Goal: Information Seeking & Learning: Find specific fact

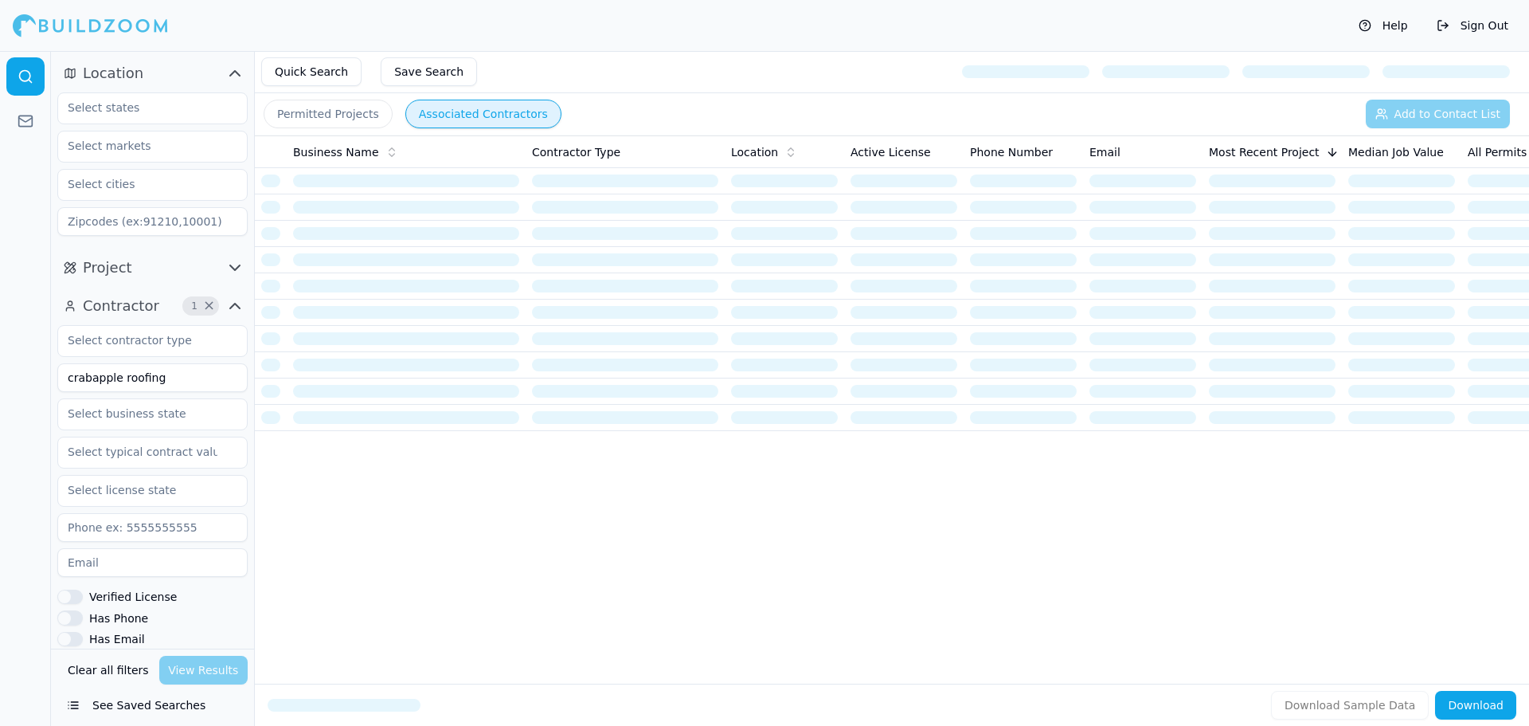
click at [101, 669] on button "Clear all filters" at bounding box center [108, 670] width 89 height 29
click at [134, 374] on input at bounding box center [152, 377] width 190 height 29
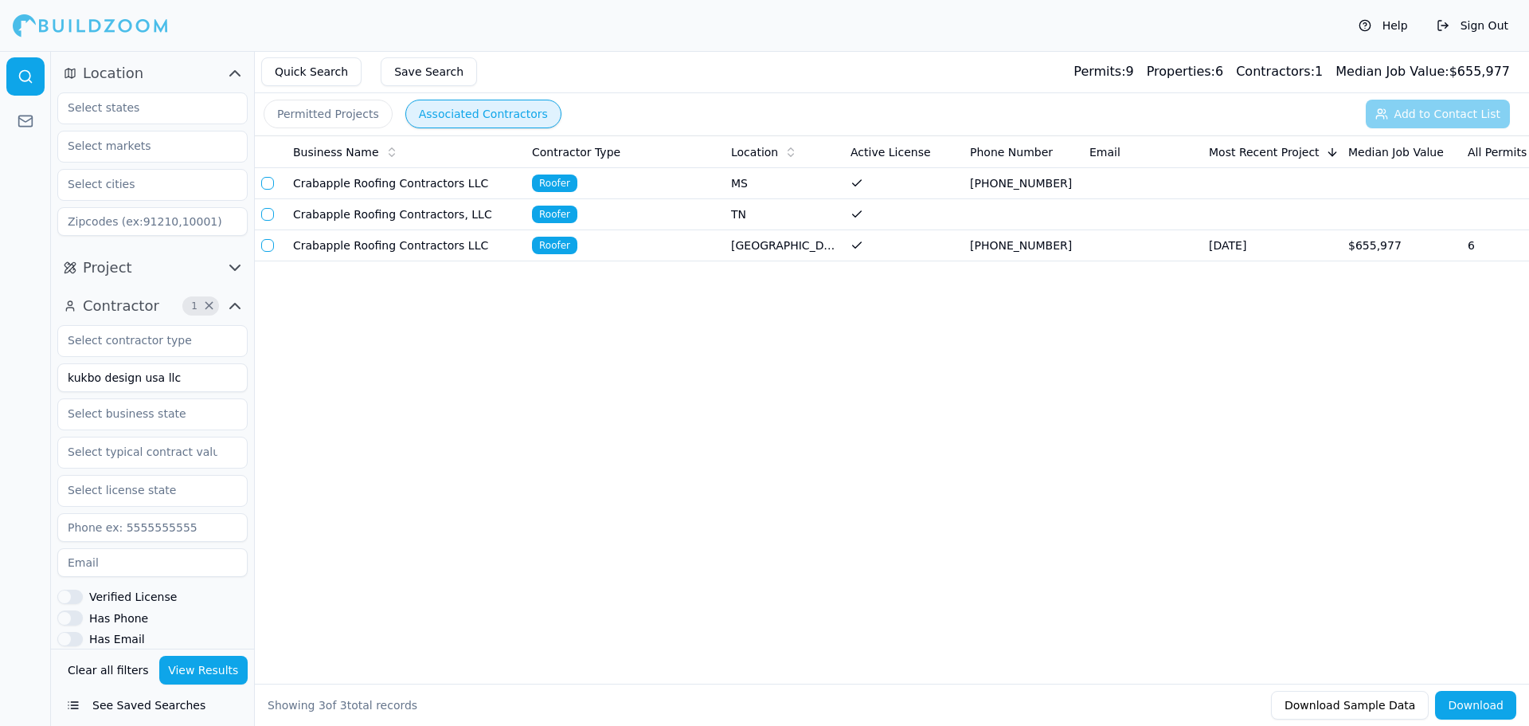
click at [179, 673] on button "View Results" at bounding box center [203, 670] width 89 height 29
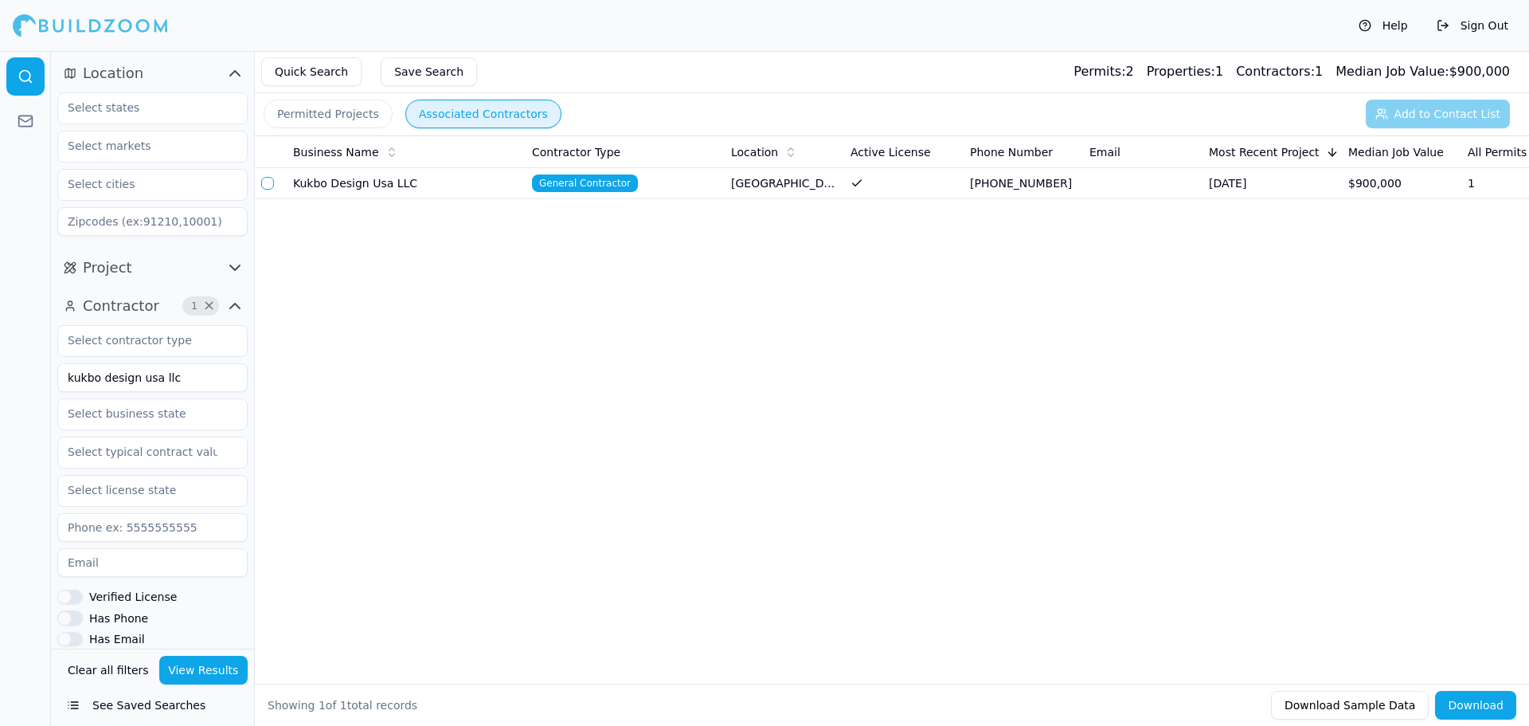
click at [270, 181] on button "button" at bounding box center [267, 183] width 13 height 13
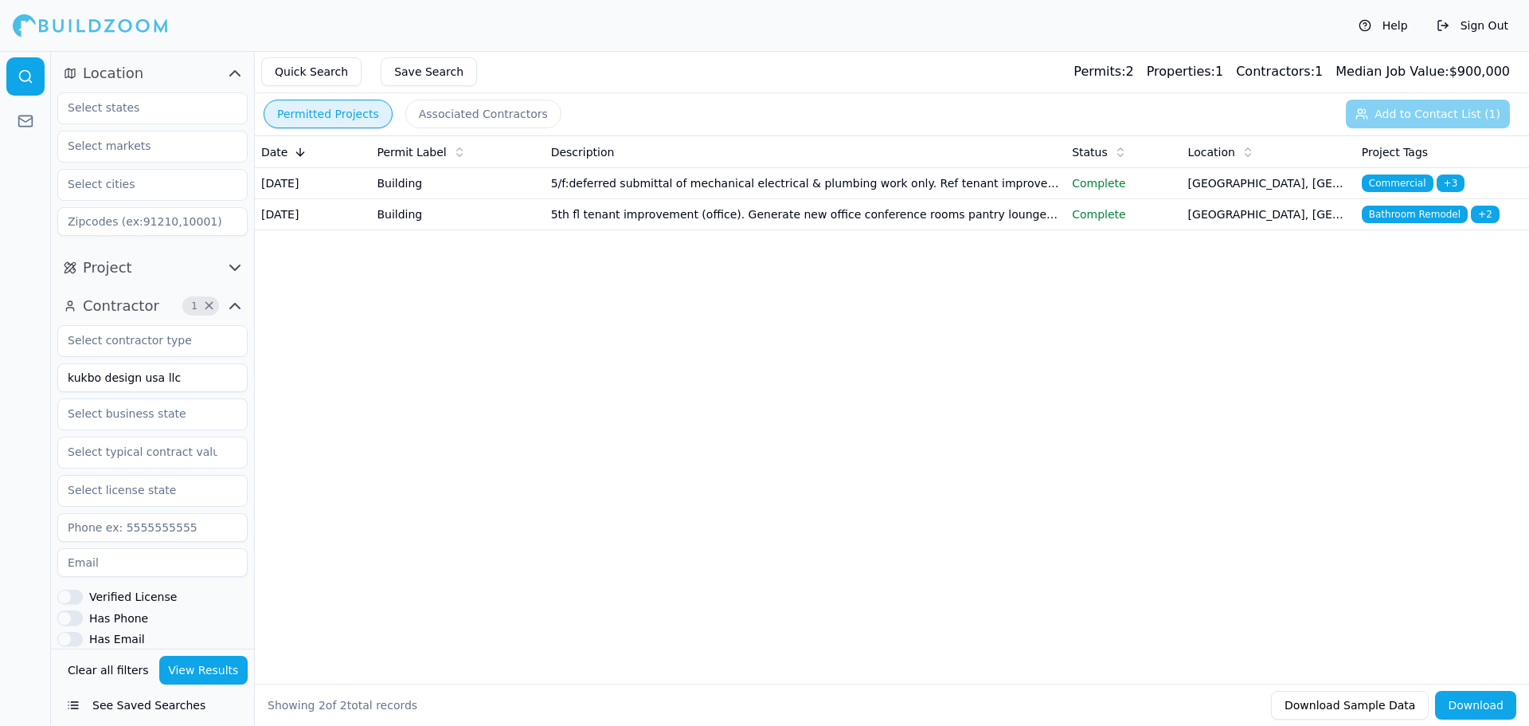
click at [311, 119] on button "Permitted Projects" at bounding box center [328, 114] width 129 height 29
click at [298, 194] on td "[DATE]" at bounding box center [312, 183] width 115 height 31
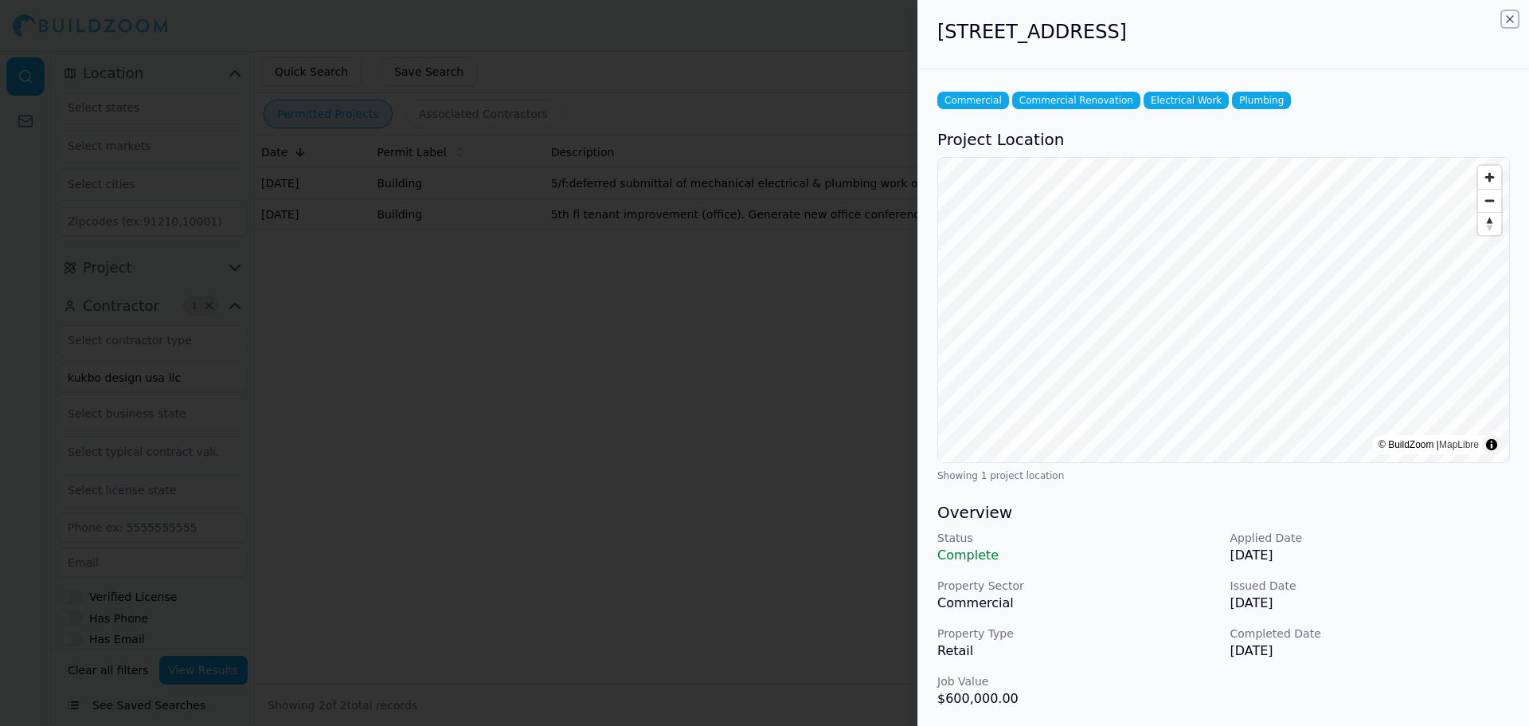
click at [1507, 19] on icon "button" at bounding box center [1510, 19] width 13 height 13
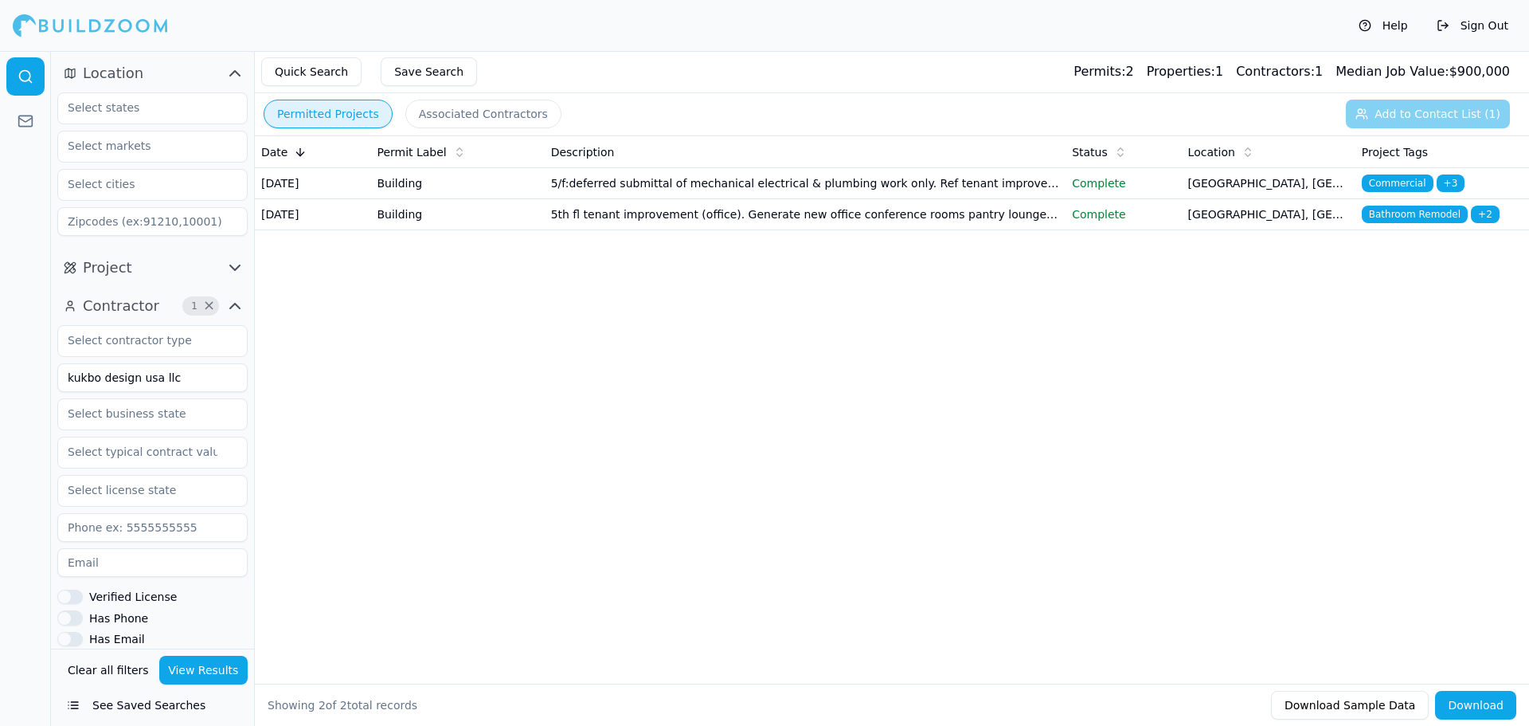
click at [312, 230] on td "[DATE]" at bounding box center [312, 214] width 115 height 31
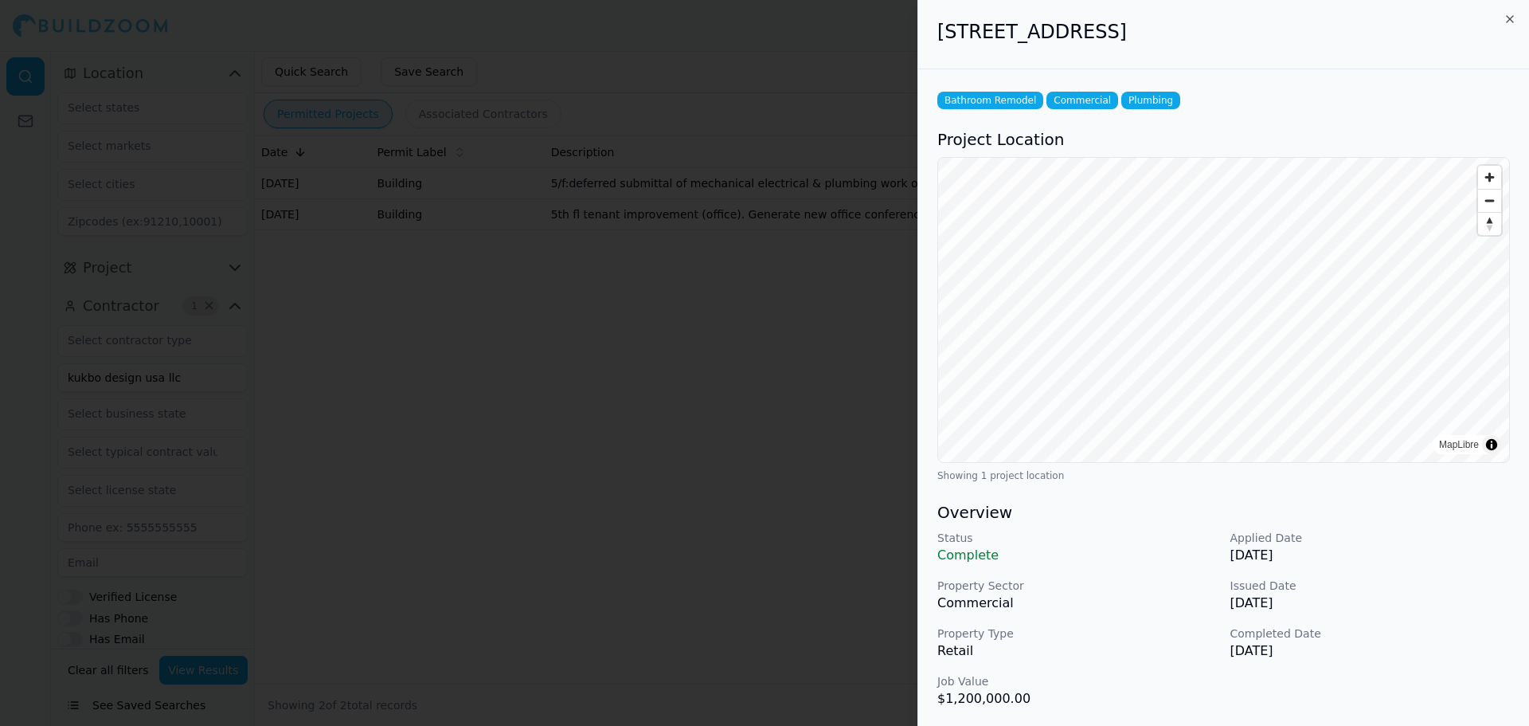
click at [654, 404] on div at bounding box center [764, 363] width 1529 height 726
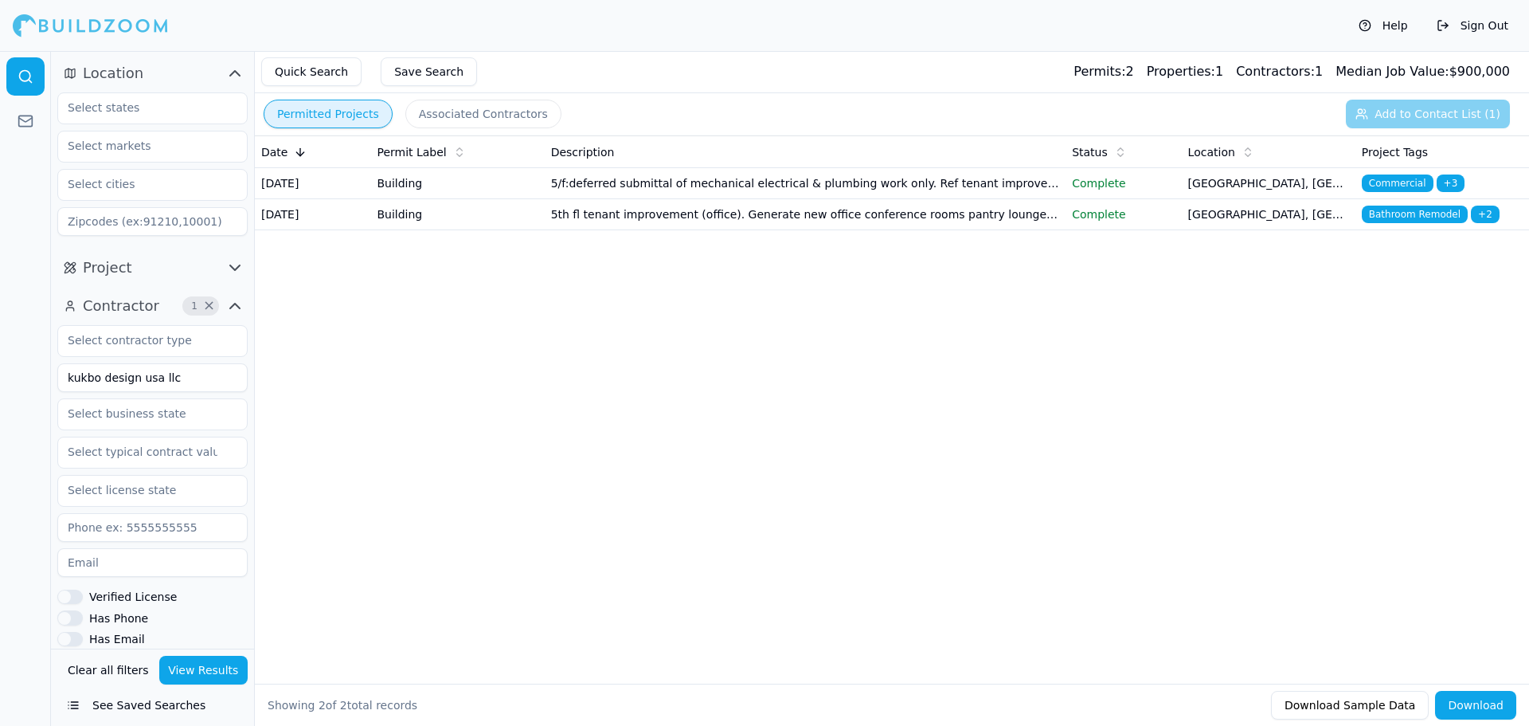
click at [176, 382] on input "kukbo design usa llc" at bounding box center [152, 377] width 190 height 29
type input "kukbo design"
click at [185, 671] on button "View Results" at bounding box center [203, 670] width 89 height 29
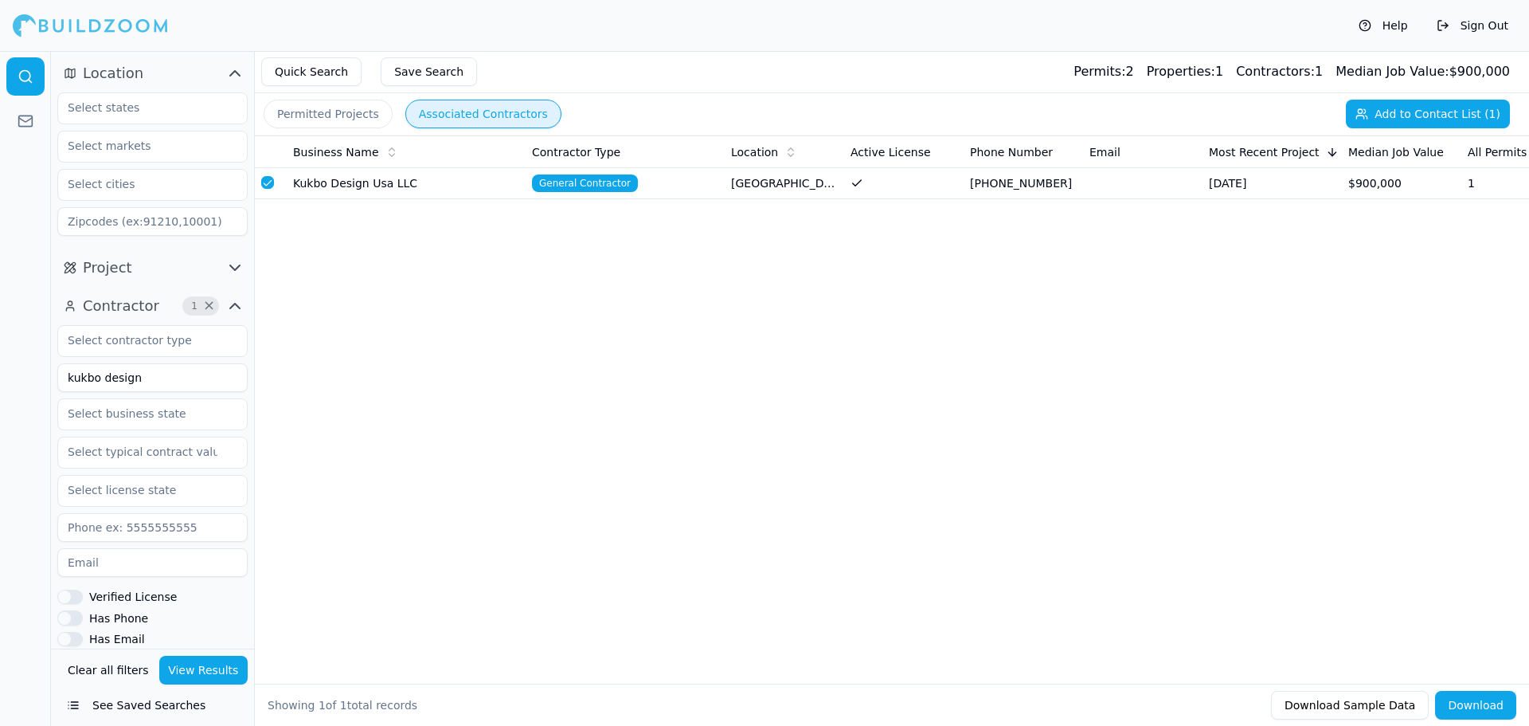
click at [436, 106] on button "Associated Contractors" at bounding box center [483, 114] width 156 height 29
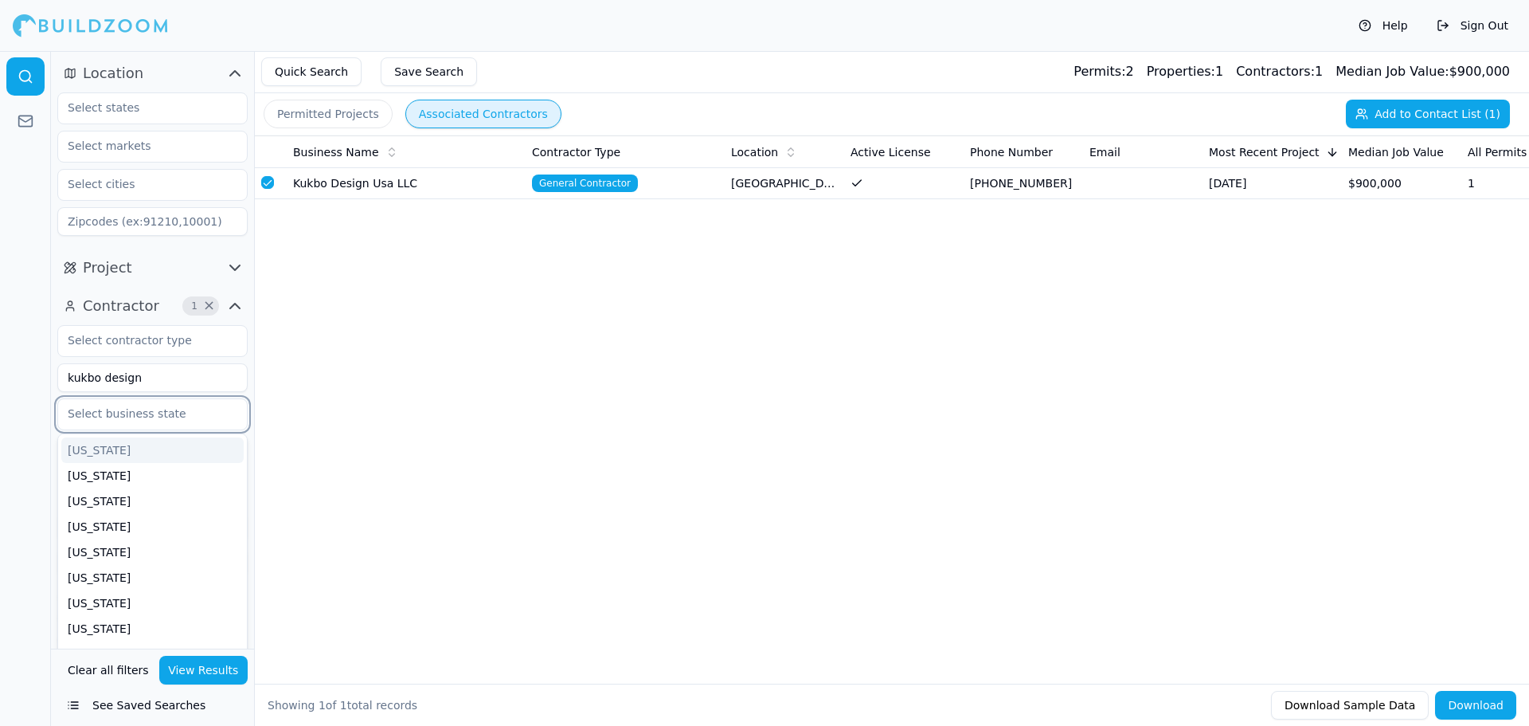
click at [152, 420] on input "text" at bounding box center [142, 413] width 169 height 29
click at [115, 552] on div "[US_STATE]" at bounding box center [152, 545] width 182 height 25
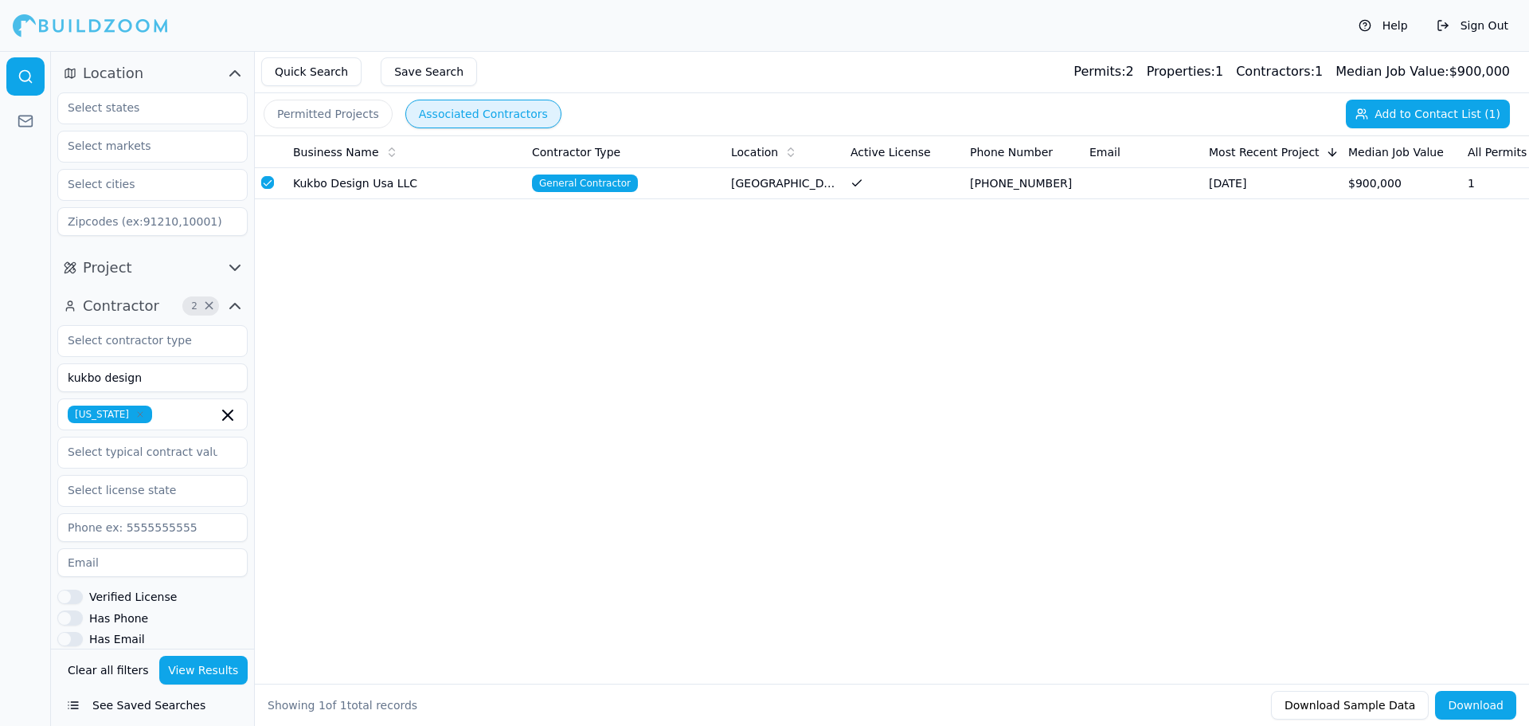
click at [198, 666] on button "View Results" at bounding box center [203, 670] width 89 height 29
click at [117, 666] on button "Clear all filters" at bounding box center [108, 670] width 89 height 29
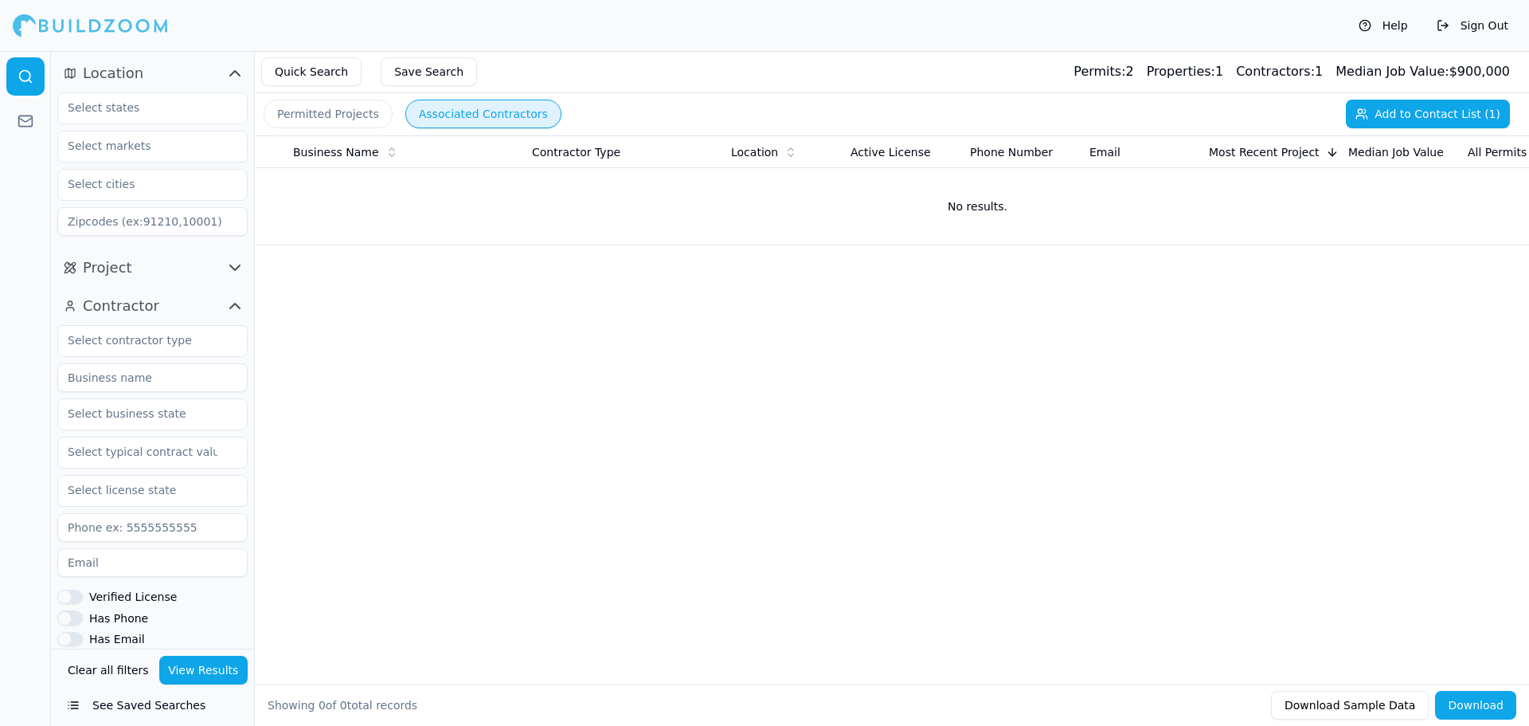
click at [141, 372] on input at bounding box center [152, 377] width 190 height 29
type input "kukbo"
click at [199, 667] on button "View Results" at bounding box center [203, 670] width 89 height 29
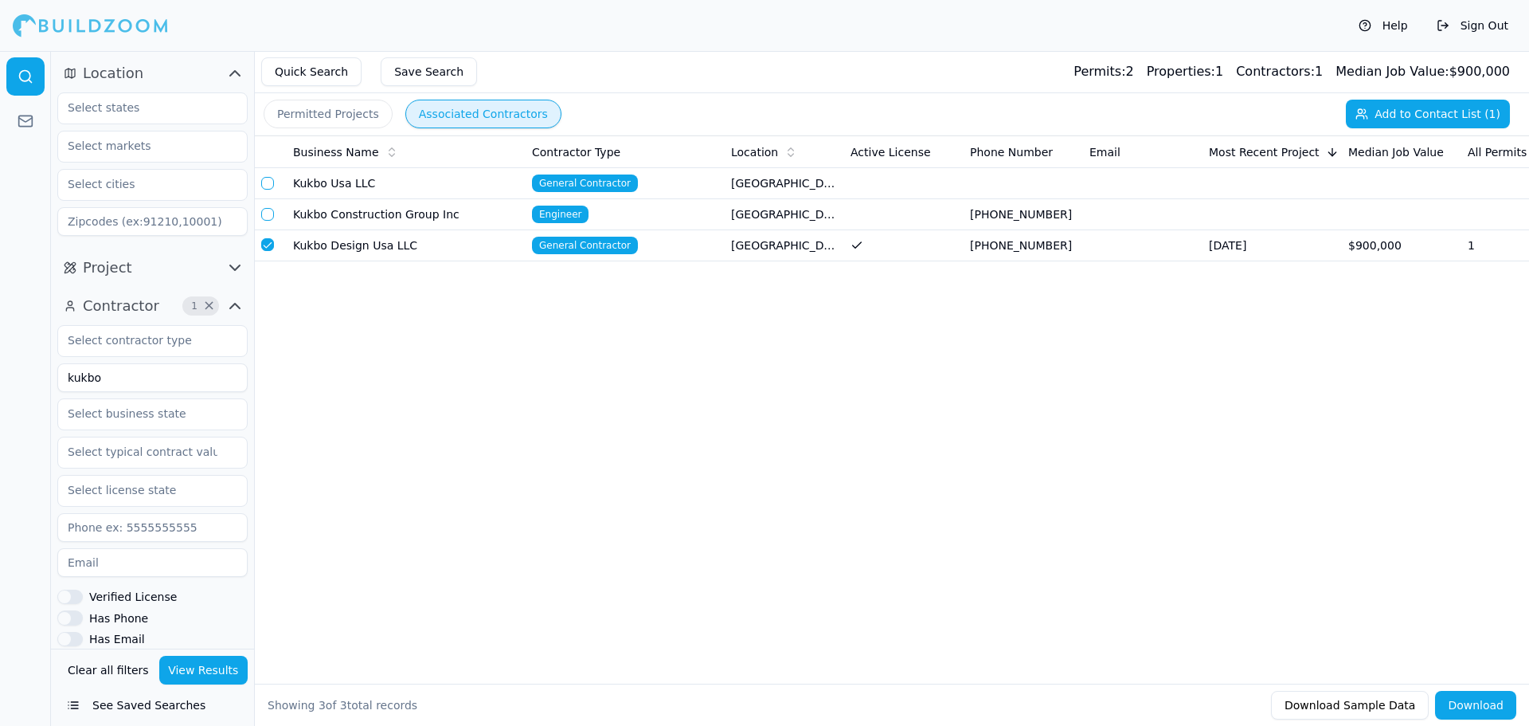
click at [265, 183] on button "button" at bounding box center [267, 183] width 13 height 13
click at [268, 240] on button "button" at bounding box center [267, 244] width 13 height 13
click at [347, 119] on button "Permitted Projects" at bounding box center [328, 114] width 129 height 29
click at [436, 124] on button "Associated Contractors" at bounding box center [483, 114] width 156 height 29
click at [1485, 709] on button "Download" at bounding box center [1475, 705] width 81 height 29
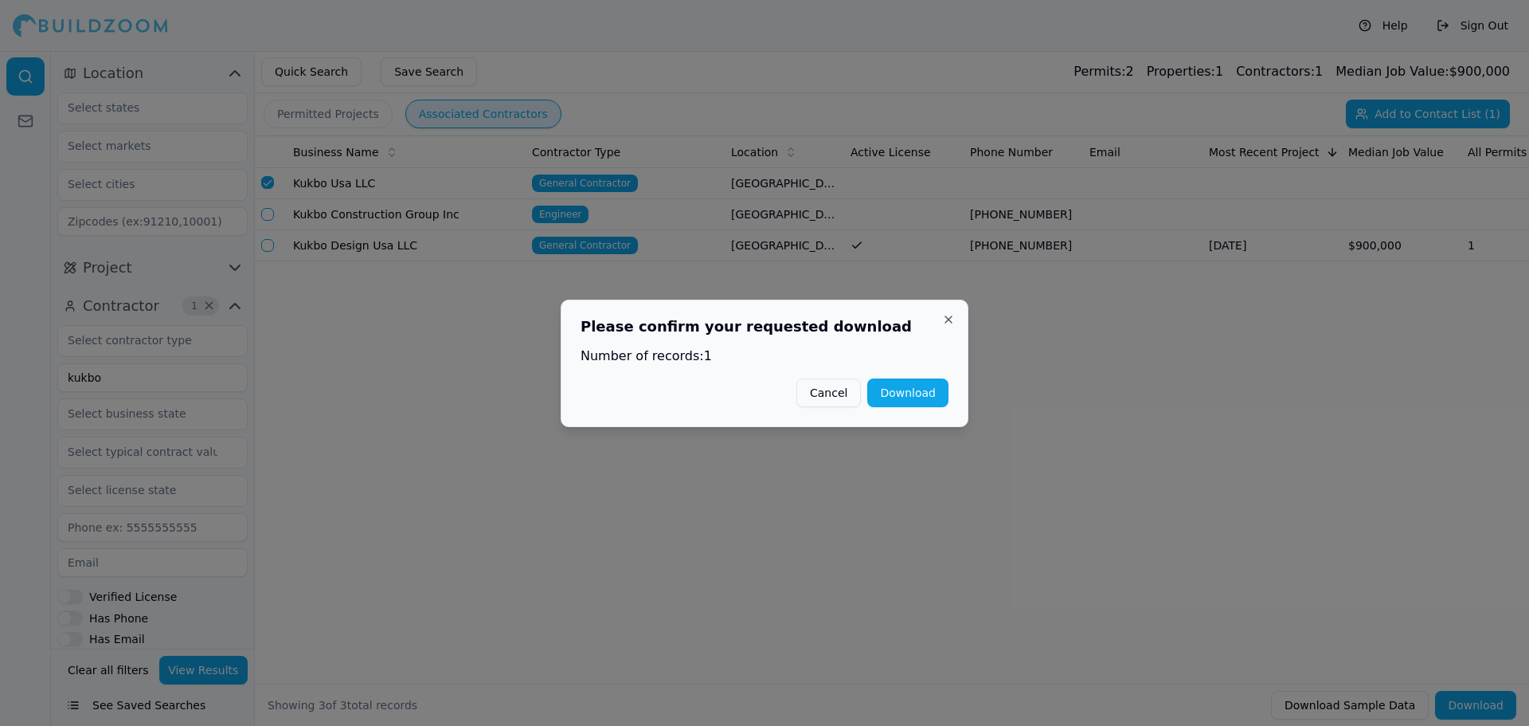
click at [922, 392] on button "Download" at bounding box center [907, 392] width 81 height 29
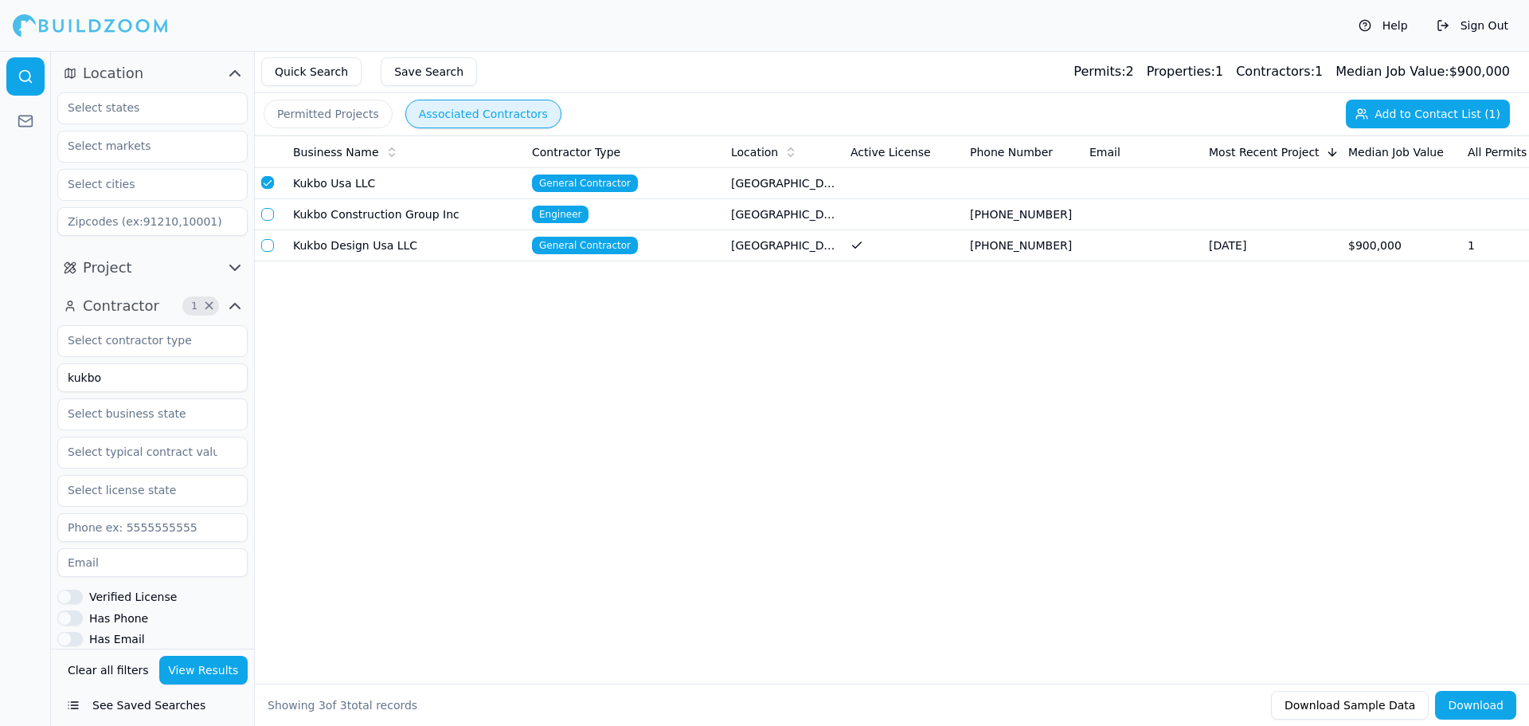
click at [116, 669] on button "Clear all filters" at bounding box center [108, 670] width 89 height 29
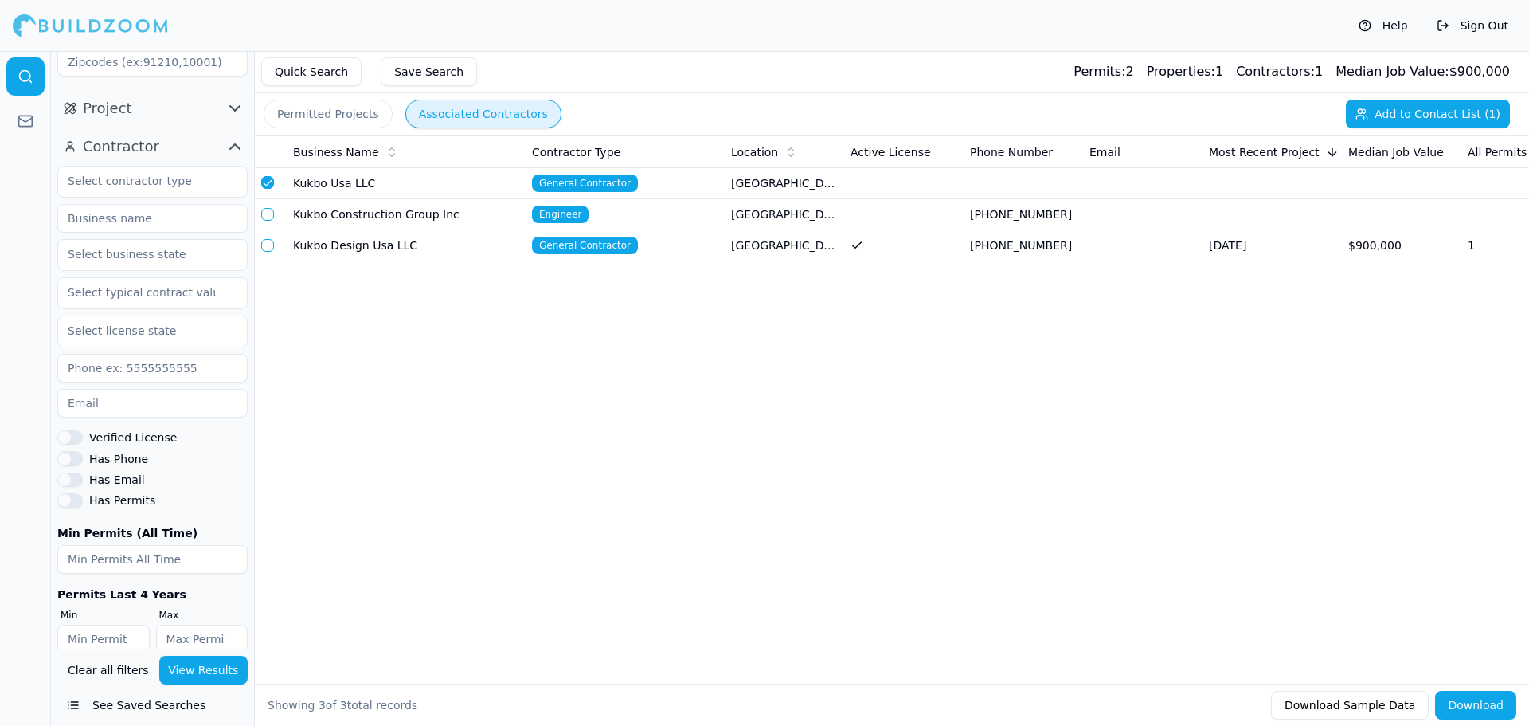
scroll to position [183, 0]
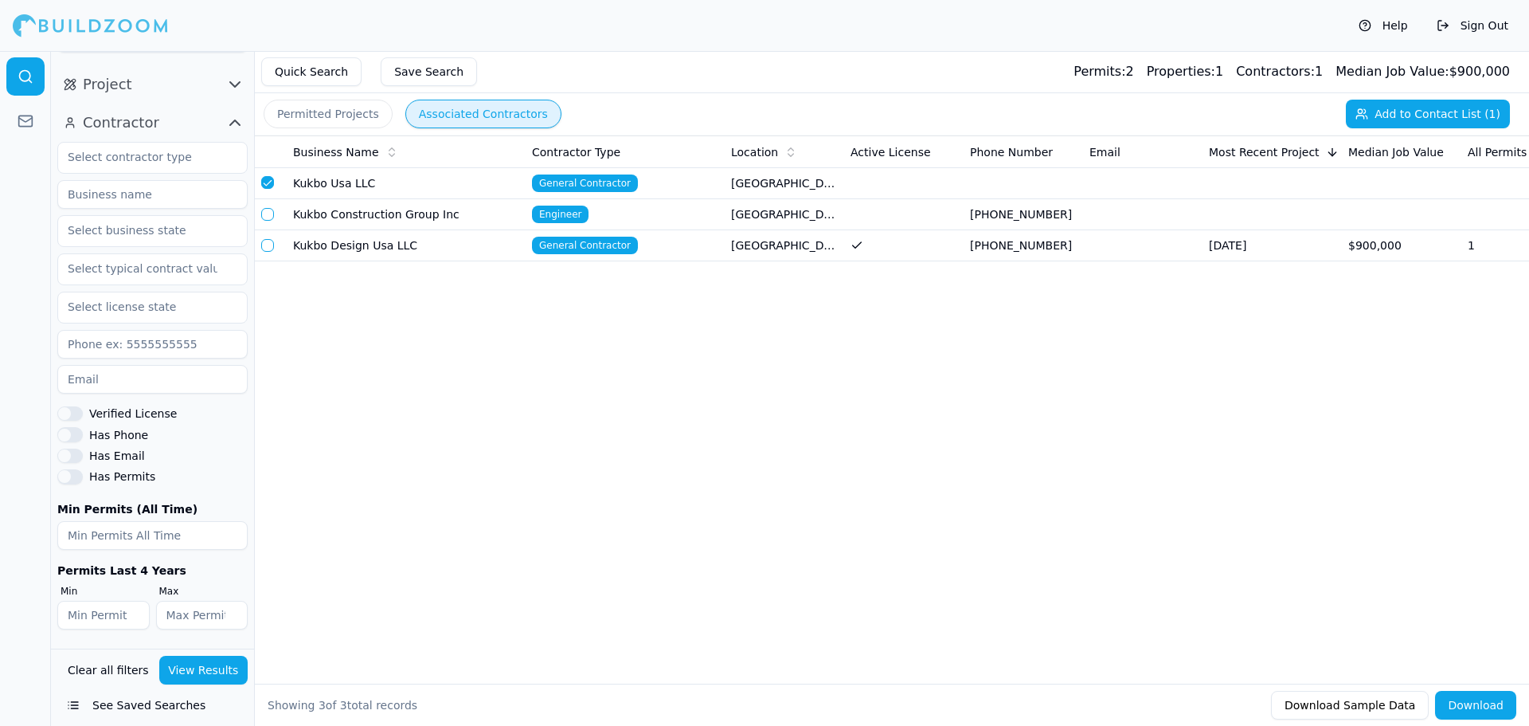
click at [576, 393] on div "Business Name Contractor Type Location Active License Phone Number Email Most R…" at bounding box center [892, 383] width 1274 height 497
